Goal: Go to known website: Access a specific website the user already knows

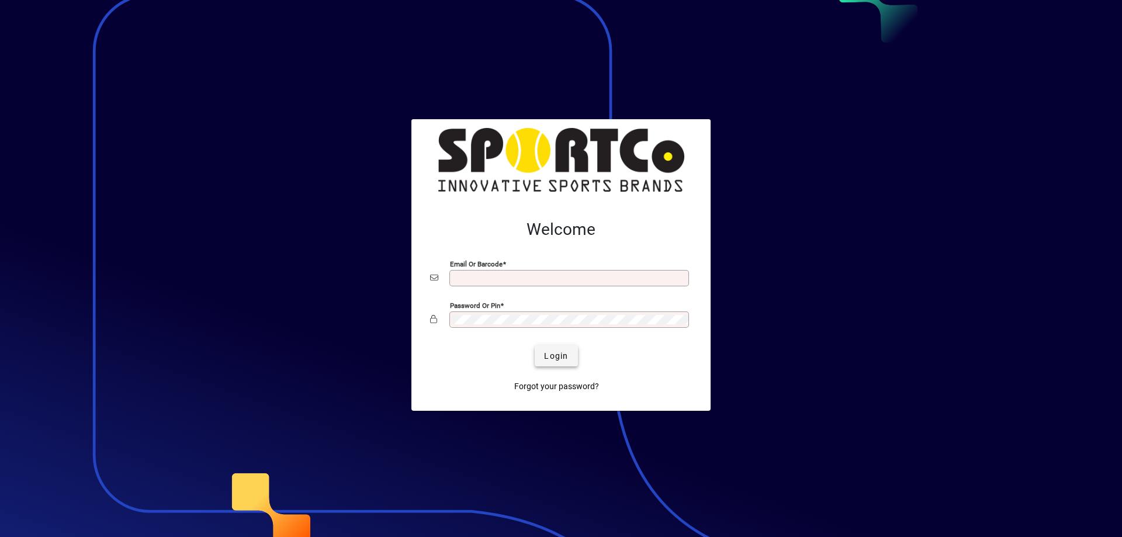
type input "**********"
click at [558, 357] on span "Login" at bounding box center [556, 356] width 24 height 12
